Goal: Task Accomplishment & Management: Manage account settings

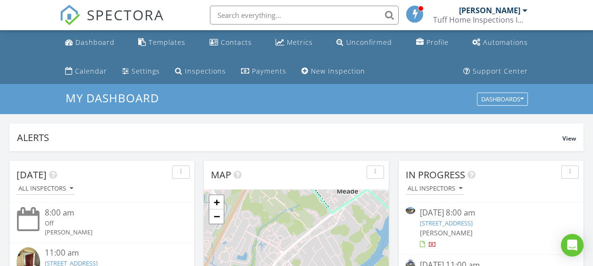
scroll to position [95, 0]
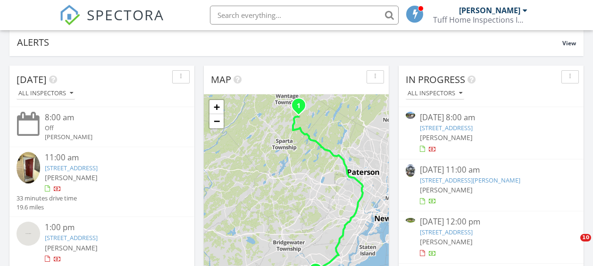
click at [473, 128] on link "950 Beaver Pl, Rahway, NJ 07065" at bounding box center [446, 128] width 53 height 8
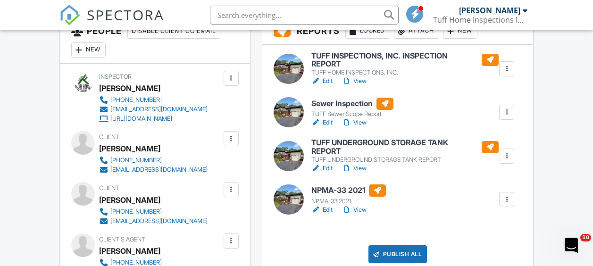
click at [325, 192] on h6 "NPMA-33 2021" at bounding box center [349, 191] width 75 height 12
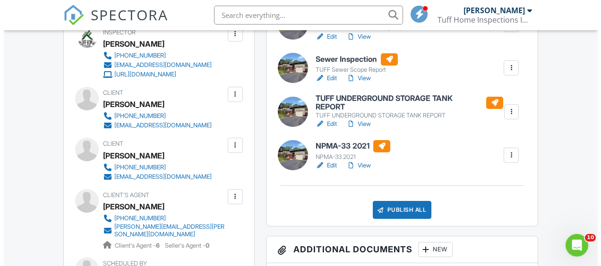
scroll to position [361, 0]
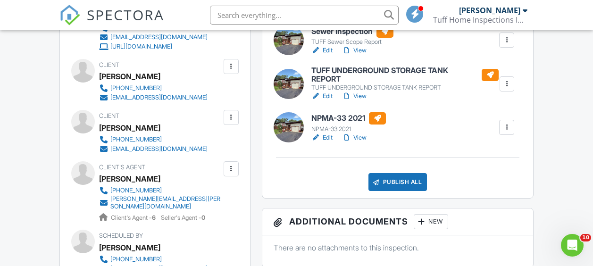
click at [386, 183] on div "Publish All" at bounding box center [398, 182] width 59 height 18
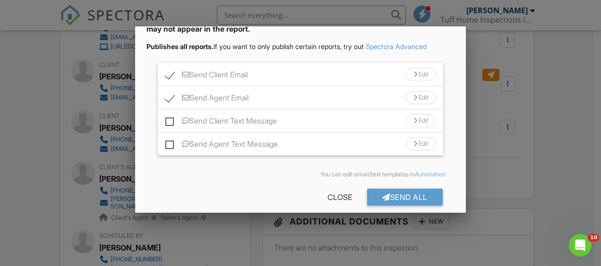
scroll to position [73, 0]
click at [174, 119] on label "Send Client Text Message" at bounding box center [220, 122] width 111 height 12
click at [171, 118] on input "Send Client Text Message" at bounding box center [168, 115] width 6 height 6
checkbox input "true"
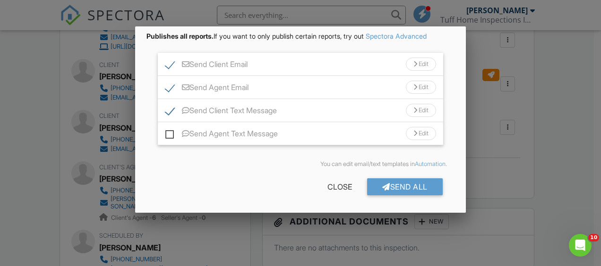
click at [173, 133] on label "Send Agent Text Message" at bounding box center [221, 135] width 112 height 12
click at [171, 132] on input "Send Agent Text Message" at bounding box center [168, 129] width 6 height 6
checkbox input "true"
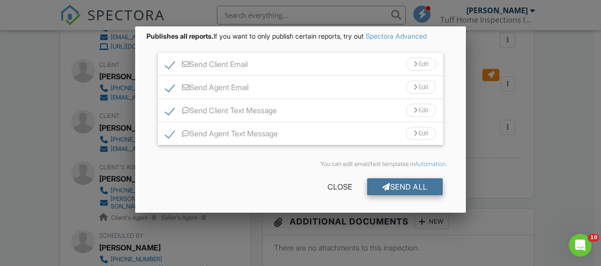
click at [407, 192] on div "Send All" at bounding box center [405, 186] width 76 height 17
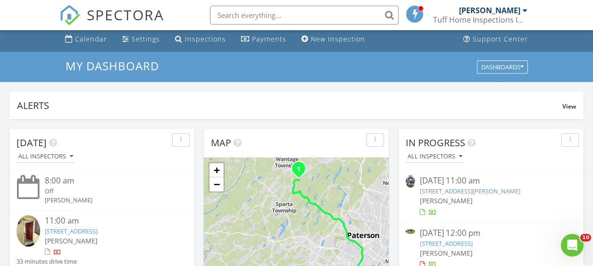
scroll to position [33, 0]
click at [492, 187] on link "22 Harrison St, Sussex, NJ 07461" at bounding box center [470, 190] width 101 height 8
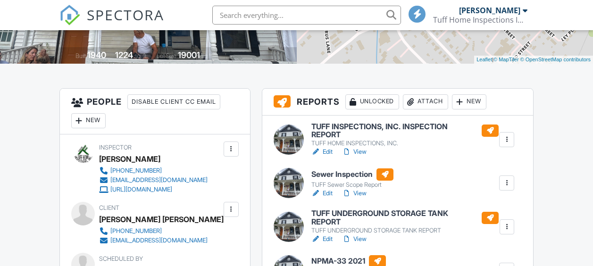
scroll to position [239, 0]
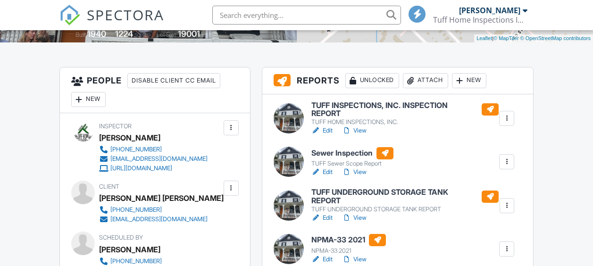
click at [354, 105] on h6 "TUFF INSPECTIONS, INC. INSPECTION REPORT" at bounding box center [405, 110] width 187 height 17
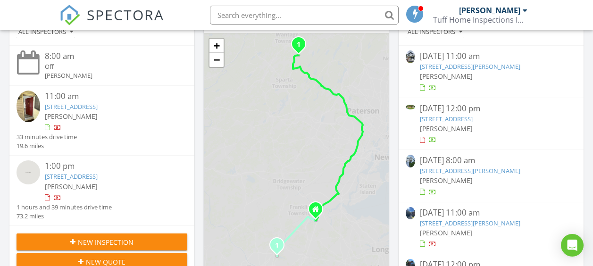
scroll to position [143, 0]
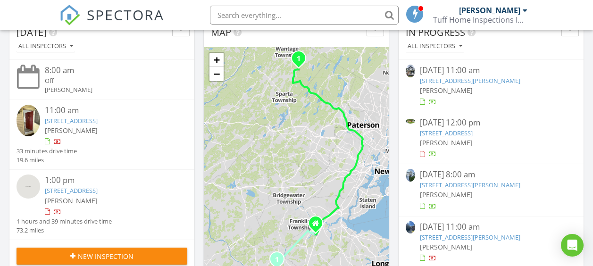
click at [435, 88] on span "[PERSON_NAME]" at bounding box center [446, 90] width 53 height 9
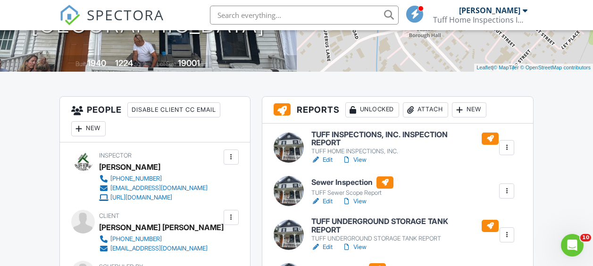
scroll to position [210, 0]
click at [355, 134] on h6 "TUFF INSPECTIONS, INC. INSPECTION REPORT" at bounding box center [405, 138] width 187 height 17
